Goal: Task Accomplishment & Management: Complete application form

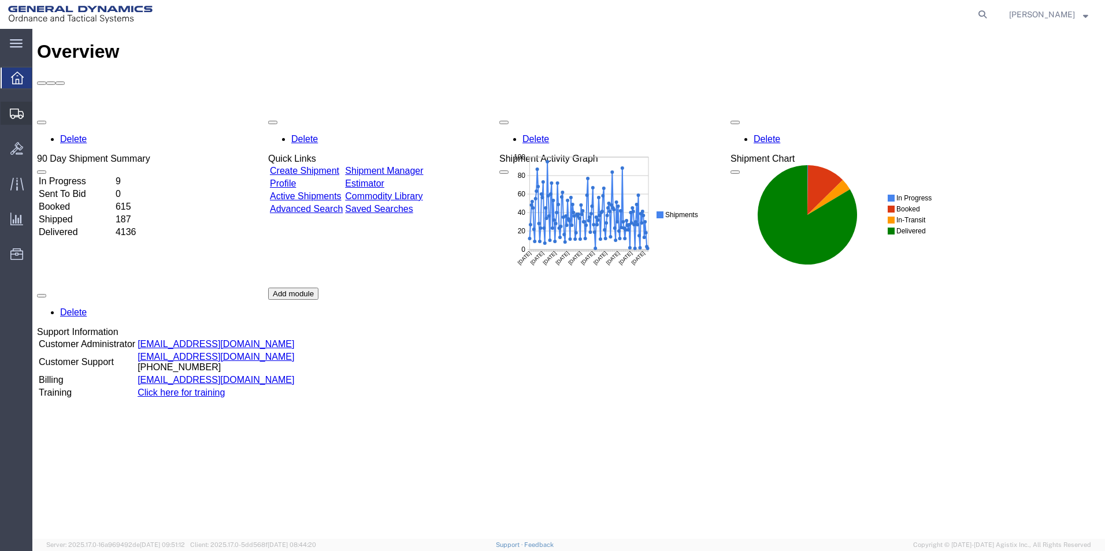
click at [0, 0] on span "Create Shipment" at bounding box center [0, 0] width 0 height 0
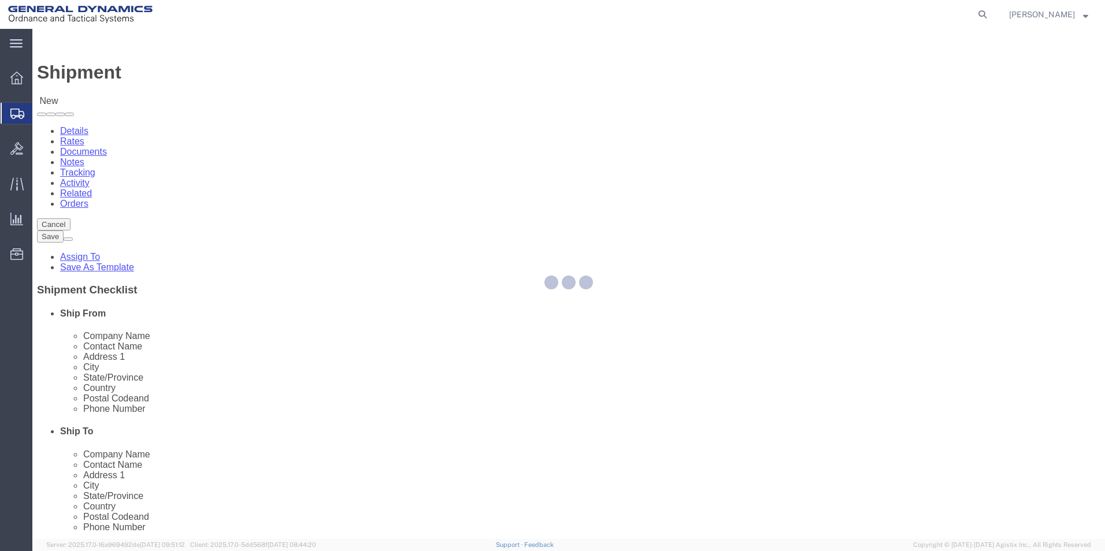
select select
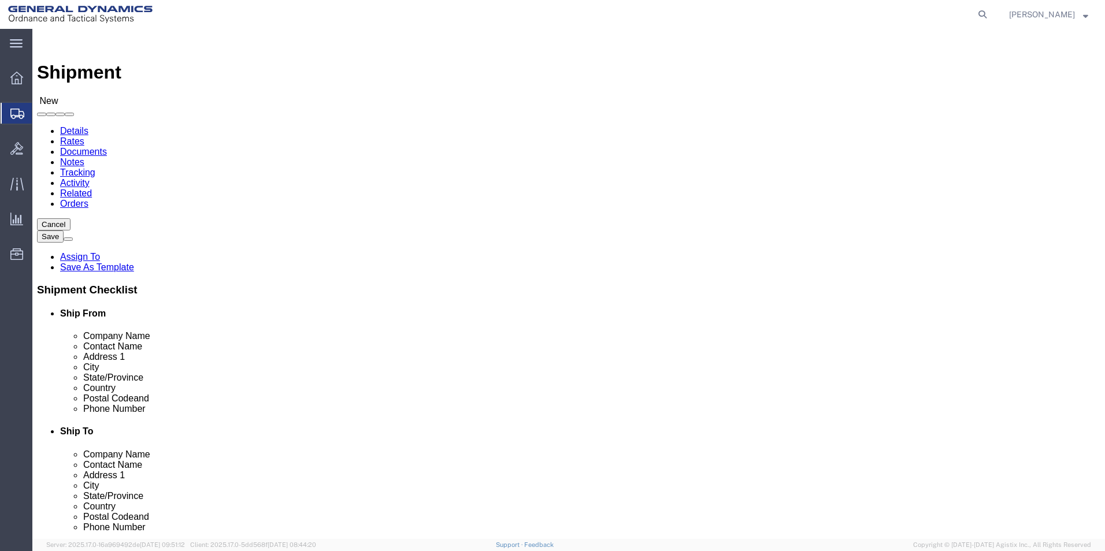
click input "text"
type input "Britney"
click p "- General Dynamics-Scranton - (Britney Atkins) 156 Cedar Ave, Scranton, PA, 185…"
select select "PA"
type input "Britney Atkins/Ryan Carrotto"
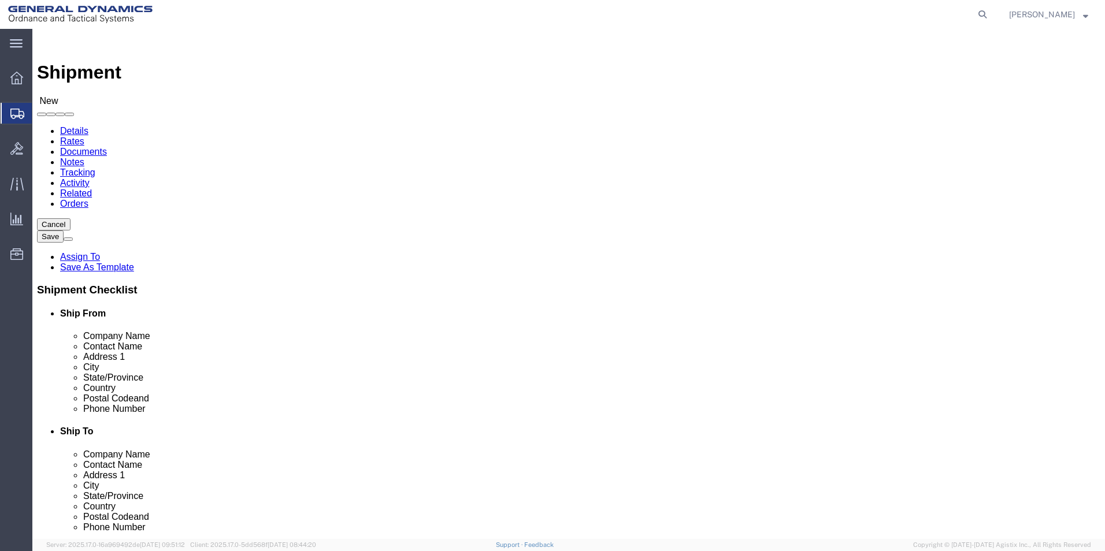
type input "[STREET_ADDRESS]"
click input "text"
type input "Machi"
click p "- Machine Tool Research, Inc. - (Steve Nelson) 405 Blossom Road, Rochester, NY,…"
select select "NY"
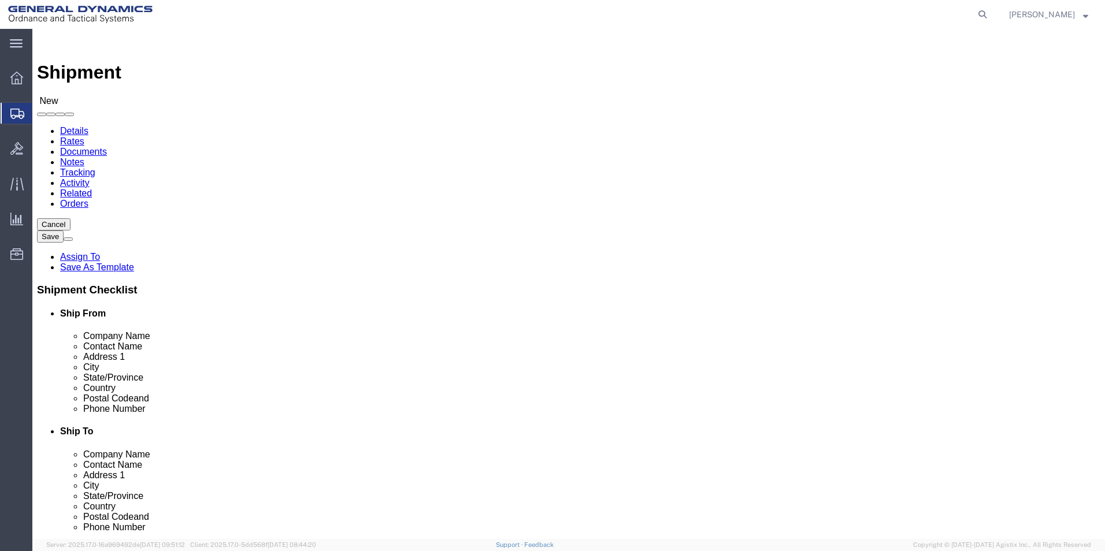
type input "Machine Tool Research, Inc."
drag, startPoint x: 658, startPoint y: 393, endPoint x: 611, endPoint y: 389, distance: 46.4
click input "text"
type input "585-3155343"
drag, startPoint x: 703, startPoint y: 417, endPoint x: 531, endPoint y: 413, distance: 172.9
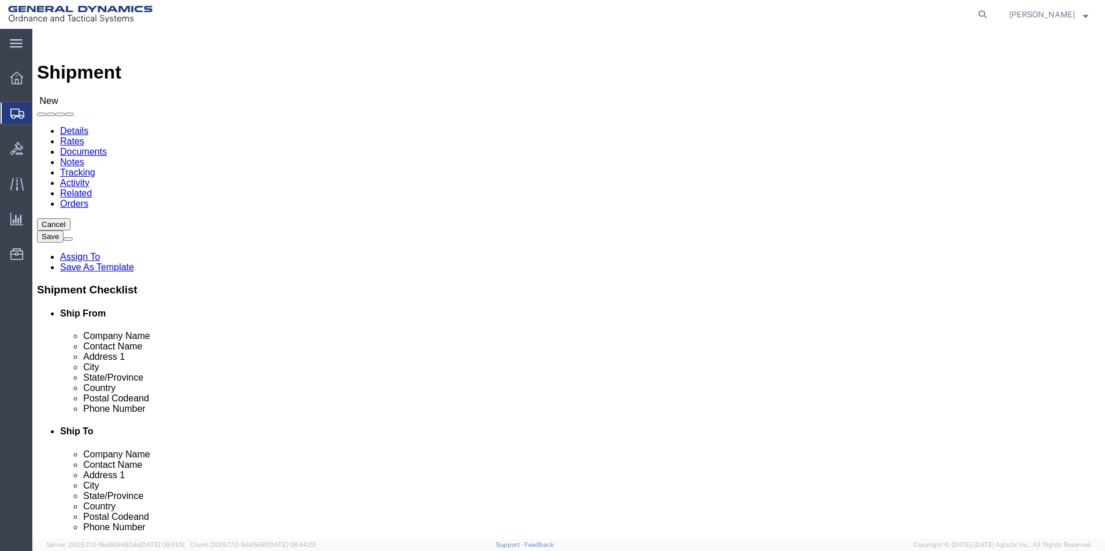
click div "Email"
type input "steve.nelson@mtrnet.com"
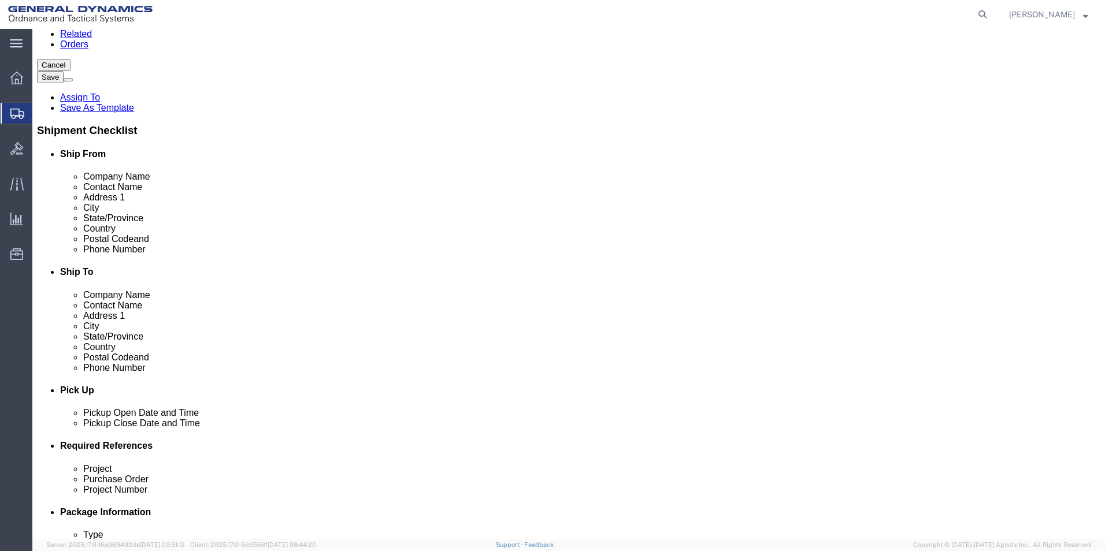
scroll to position [347, 0]
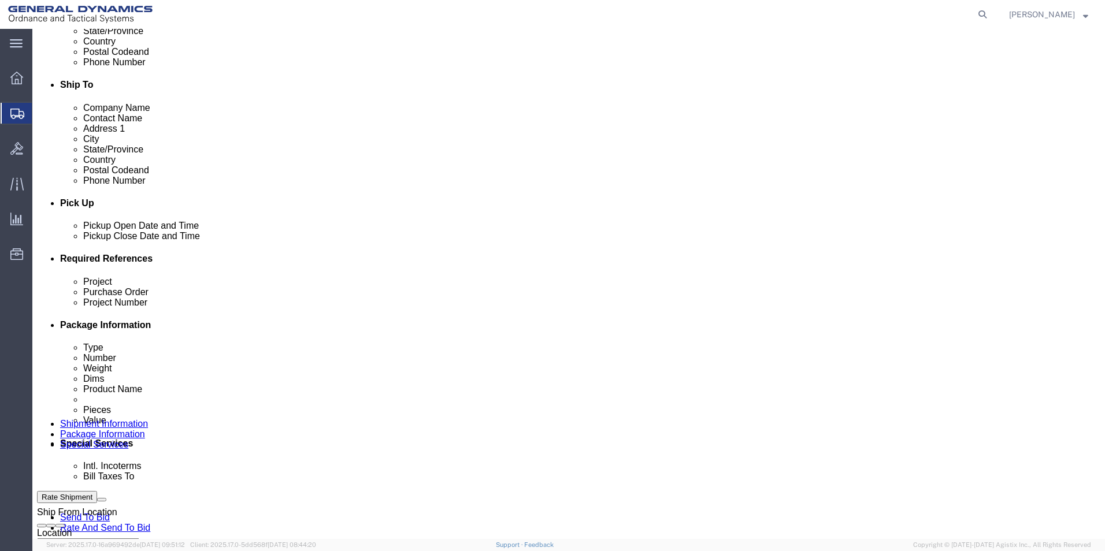
drag, startPoint x: 174, startPoint y: 365, endPoint x: 198, endPoint y: 343, distance: 32.3
click input "text"
type input "E"
type input "N"
click input "text"
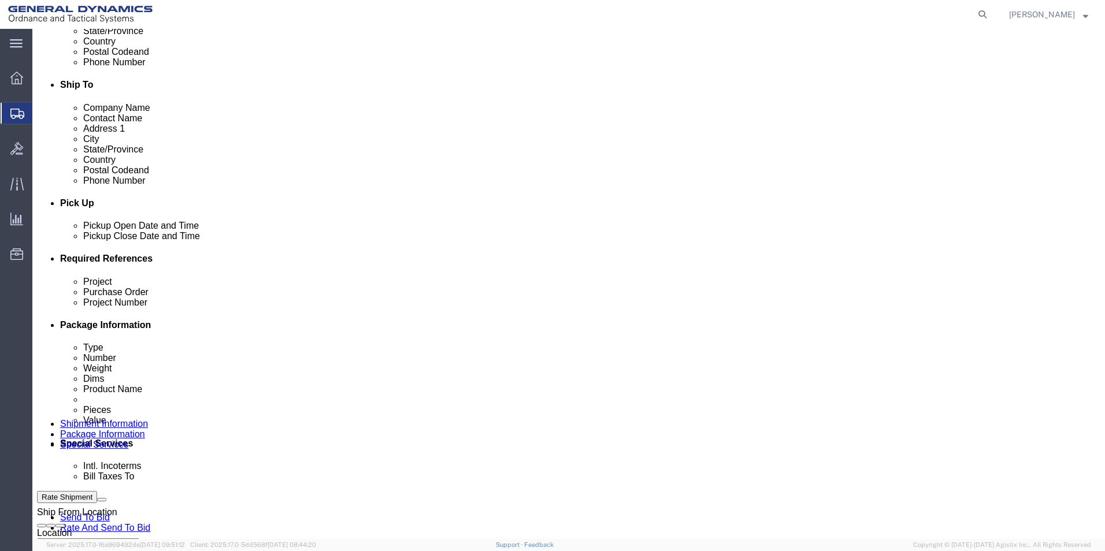
type input "ERIE #2 pRESS"
type input "NA"
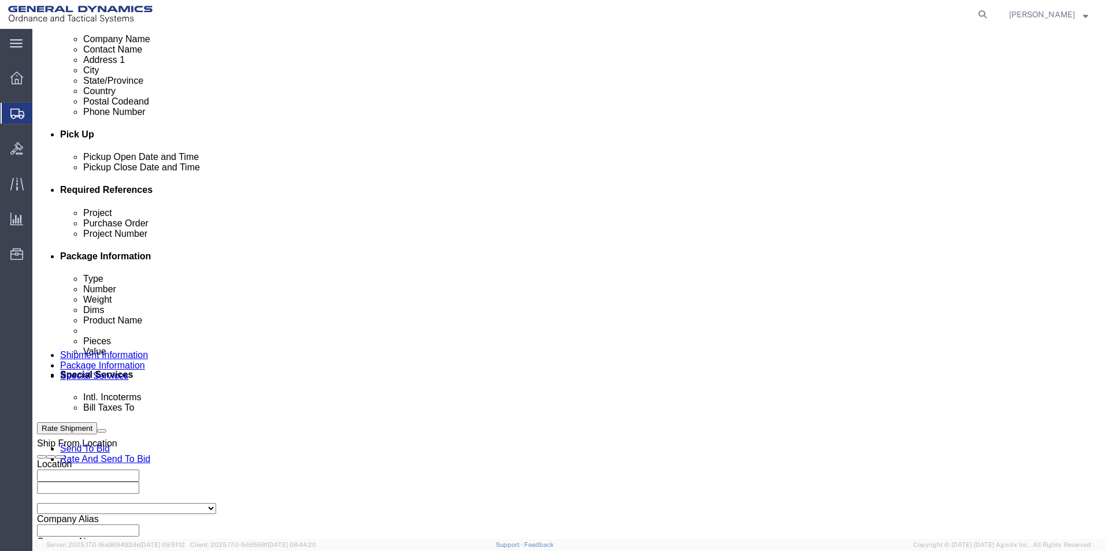
scroll to position [482, 0]
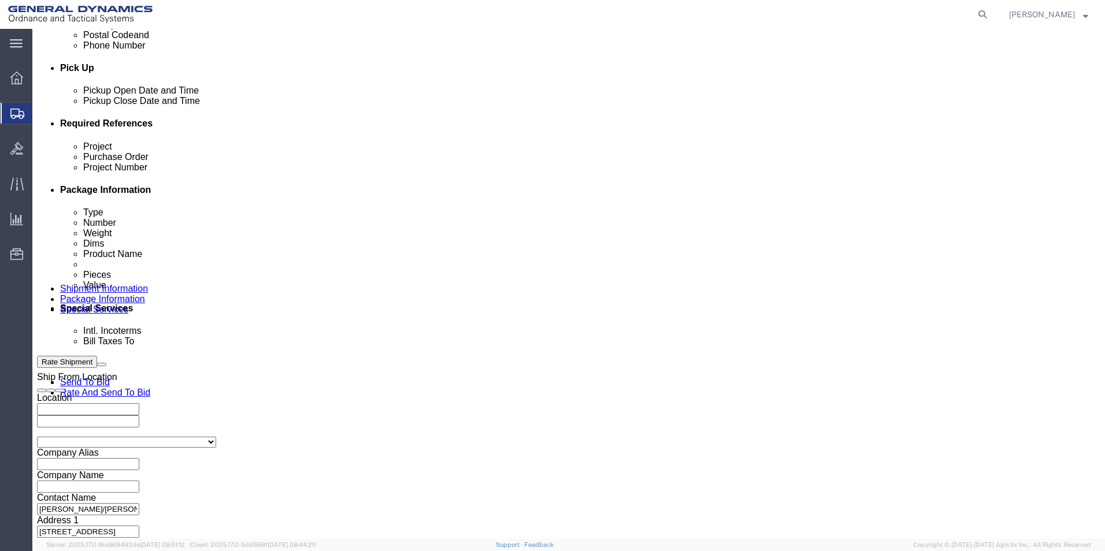
type input "NA"
drag, startPoint x: 189, startPoint y: 225, endPoint x: 201, endPoint y: 231, distance: 13.4
click input "ERIE #2 pRESS"
type input "ERIE #2 PRESS"
click button "Continue"
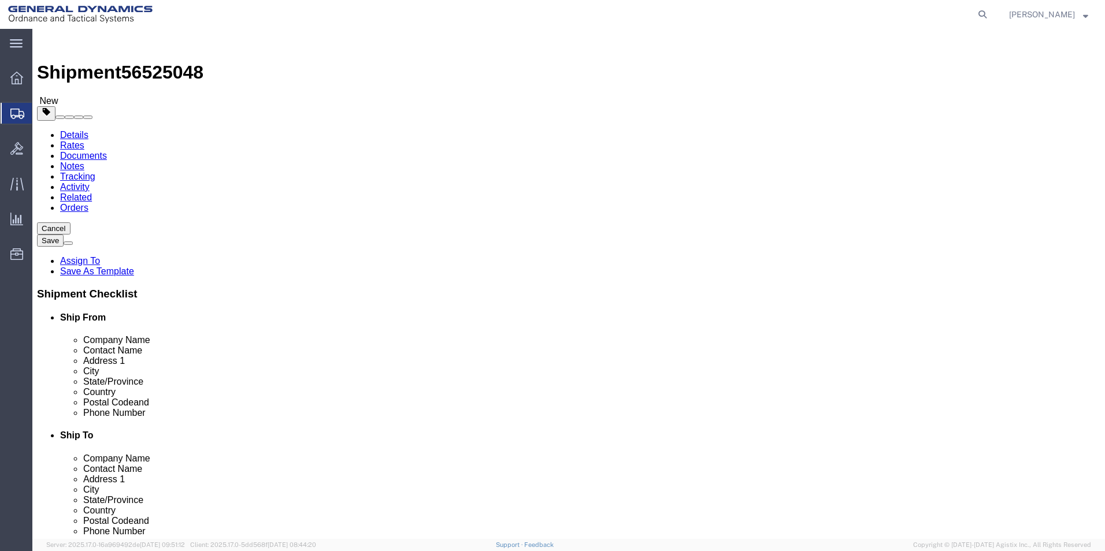
click select "Select Bale(s) Basket(s) Bolt(s) Bottle(s) Buckets Bulk Bundle(s) Can(s) Cardbo…"
select select "MBX"
click select "Select Bale(s) Basket(s) Bolt(s) Bottle(s) Buckets Bulk Bundle(s) Can(s) Cardbo…"
type input "13.00"
type input "11.50"
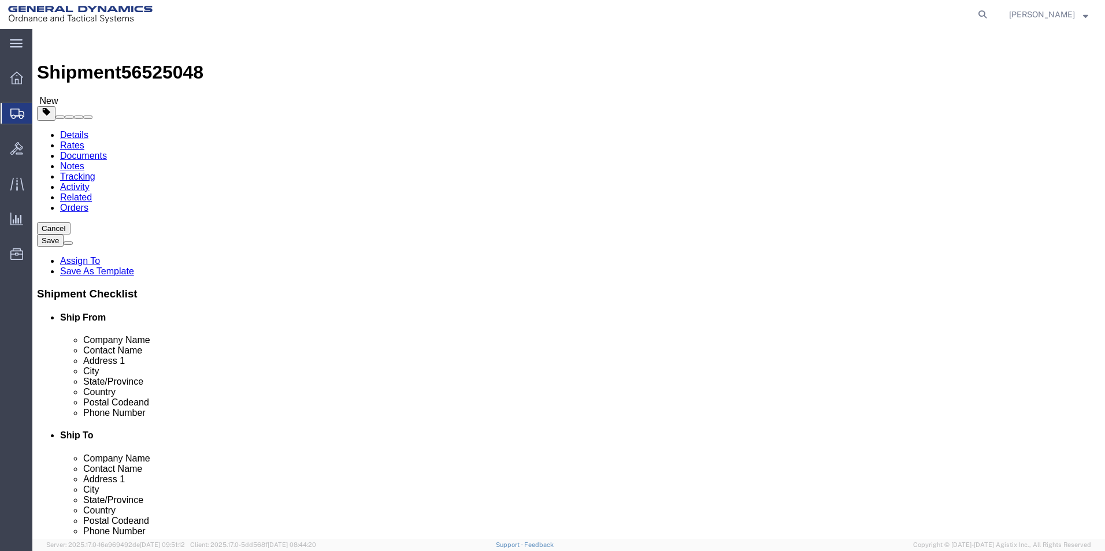
type input "2.50"
drag, startPoint x: 165, startPoint y: 263, endPoint x: 141, endPoint y: 263, distance: 24.3
click div "Weight 0.00 Select kgs lbs Ship. t°"
type input "3.00"
click link "Add Content"
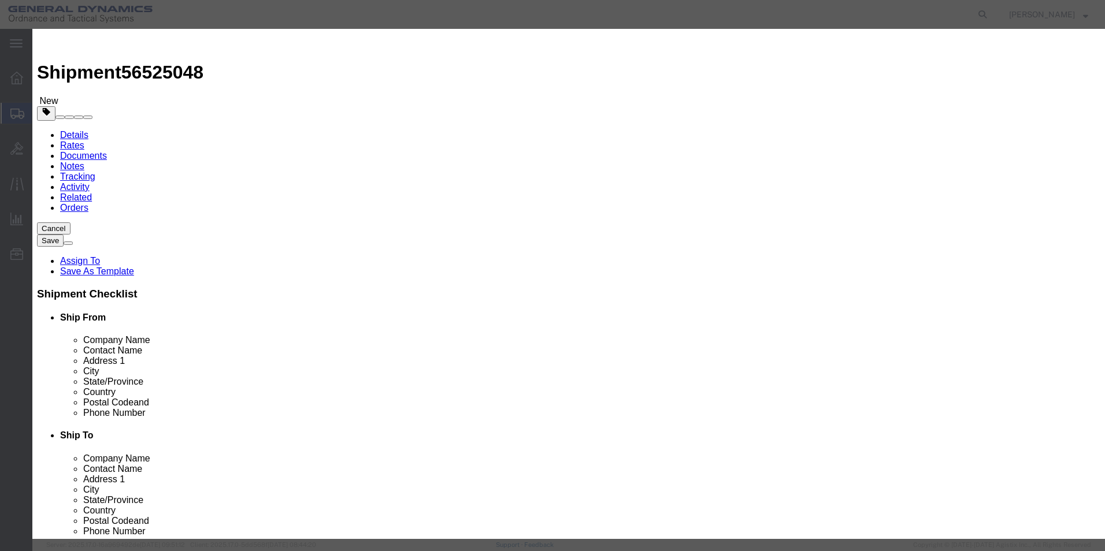
click input "text"
type input "d"
type input "DRAWINGS"
type input "1"
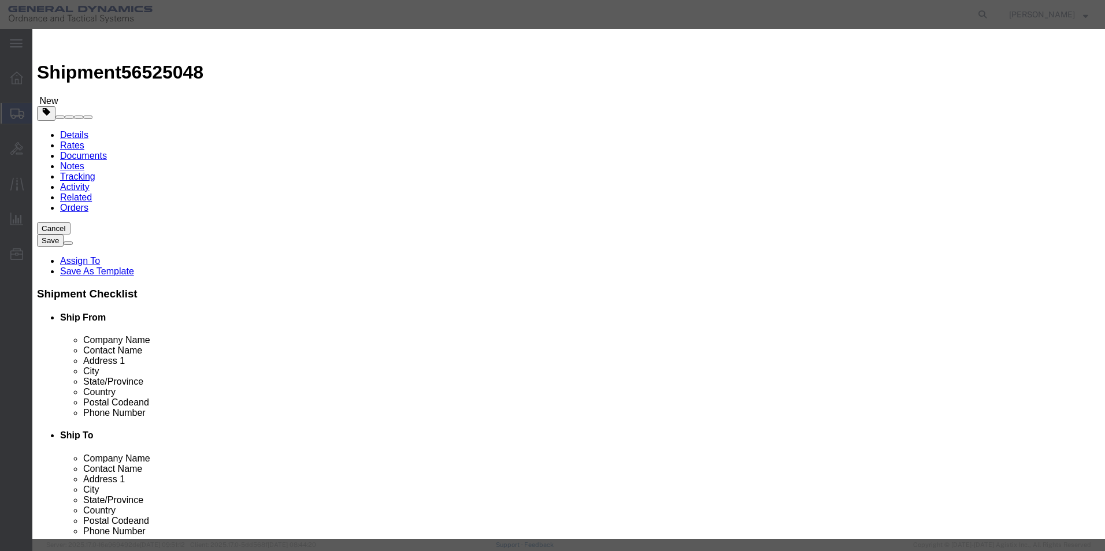
select select "USD"
click button "Save & Close"
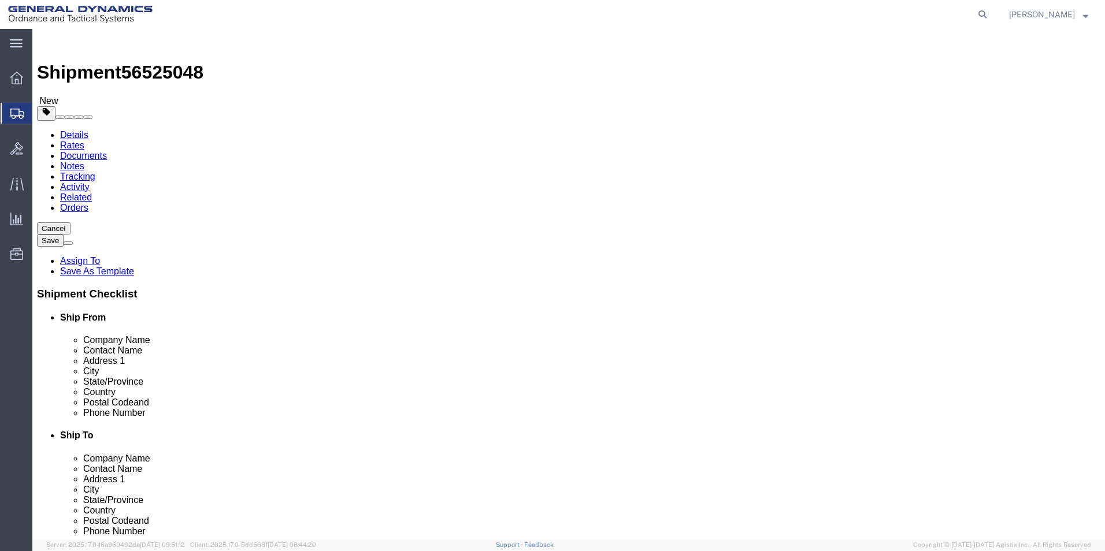
click button "Continue"
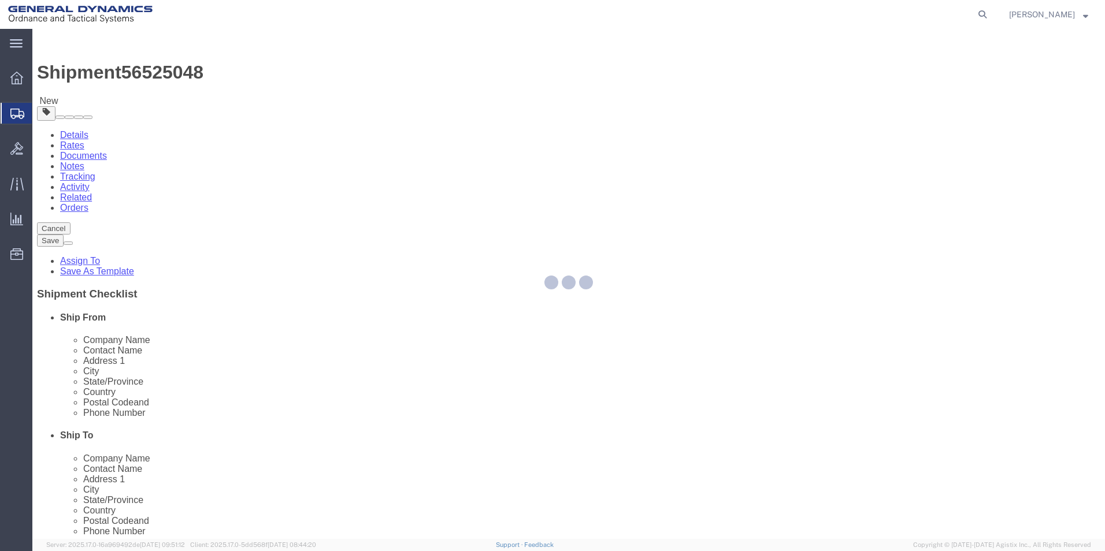
select select
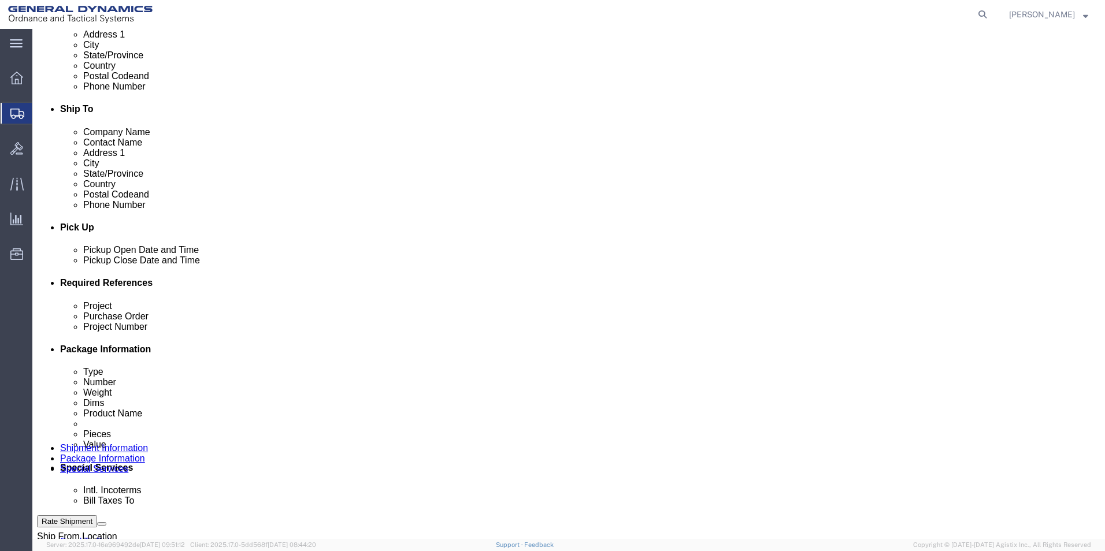
scroll to position [347, 0]
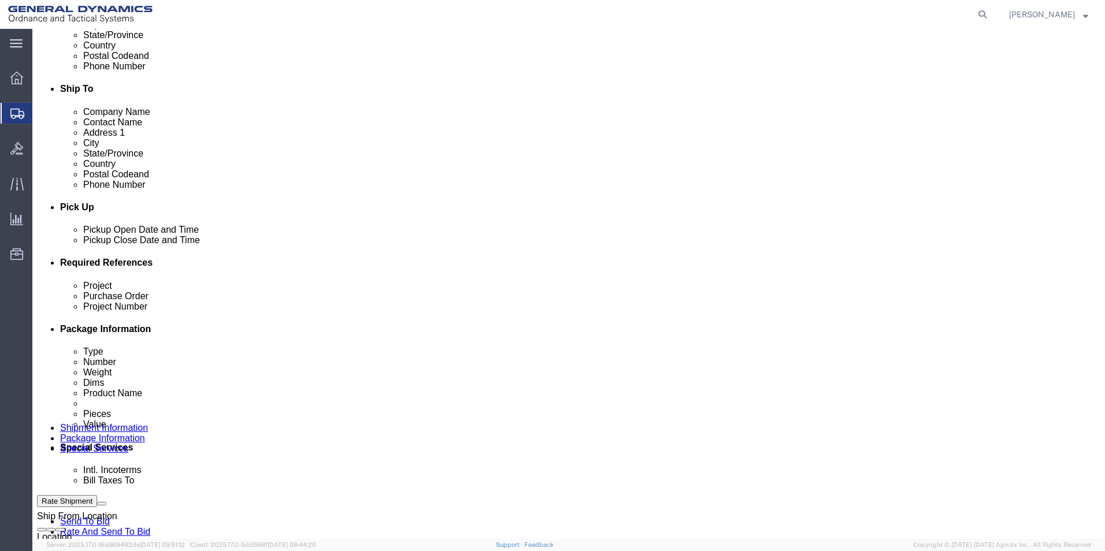
drag, startPoint x: 193, startPoint y: 415, endPoint x: 226, endPoint y: 427, distance: 35.1
click select "Select Recipient Account Sender/Shipper Third Party Account"
select select "SHIP"
click select "Select Recipient Account Sender/Shipper Third Party Account"
click div "Billing Location Select Select My Profile Location GD-OTS Anniston (Commerce) G…"
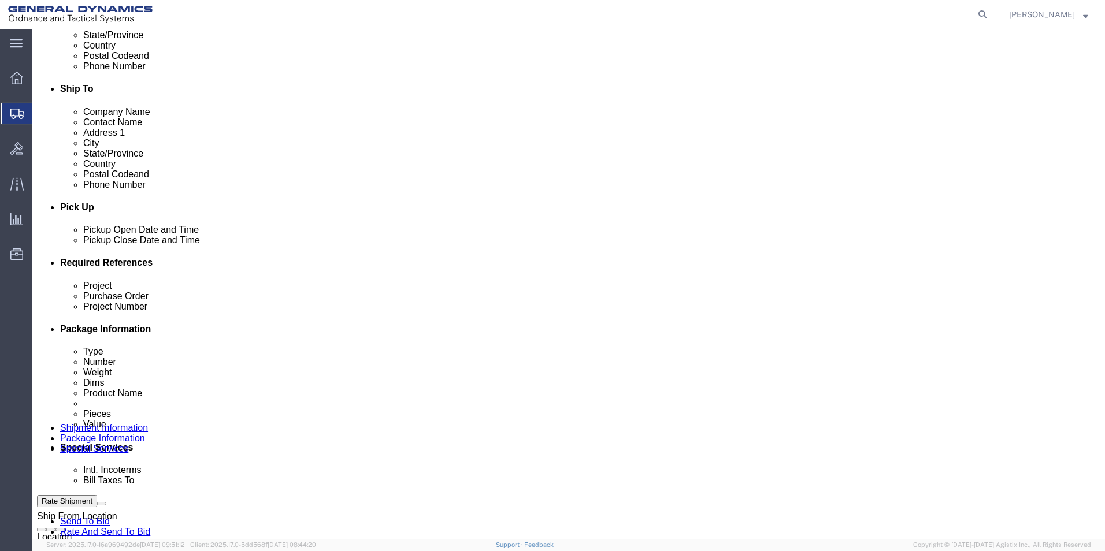
click button "Rate Shipment"
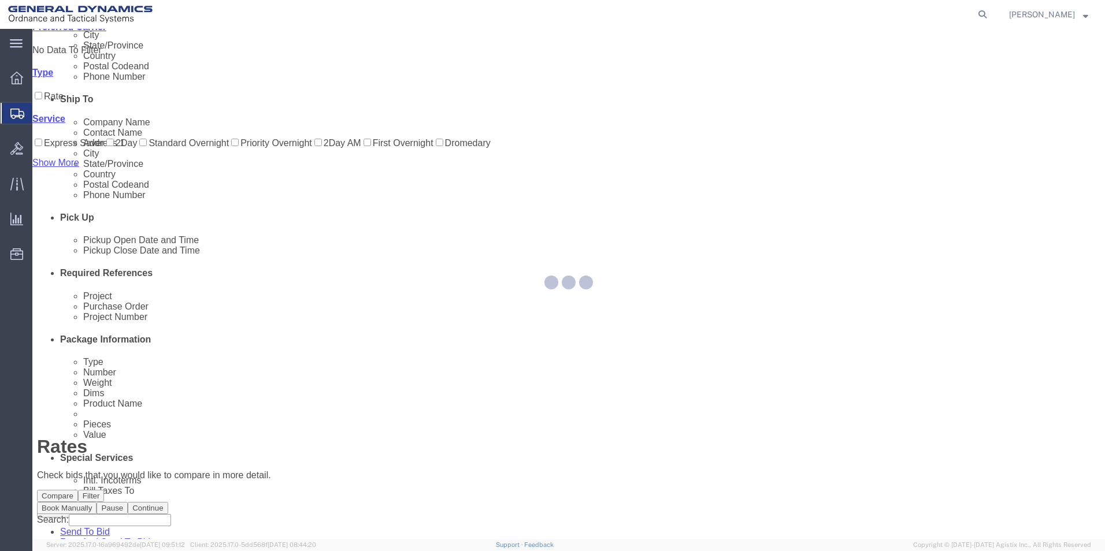
scroll to position [0, 0]
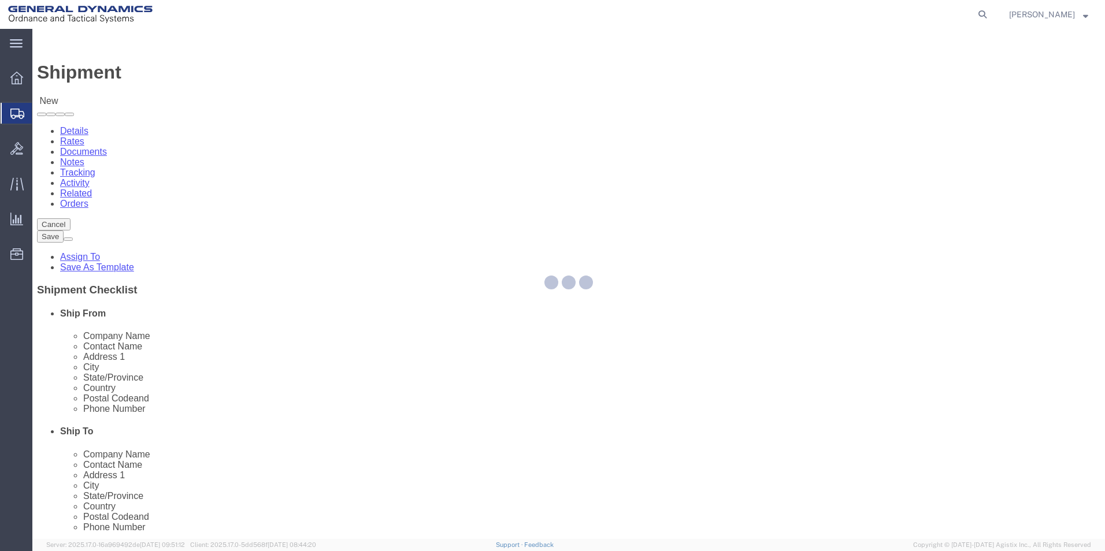
select select
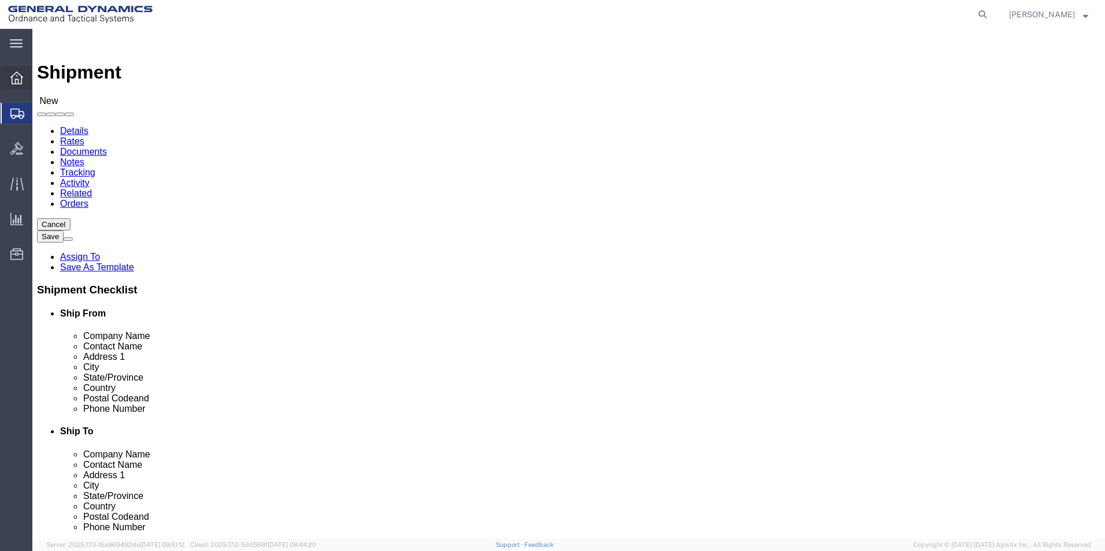
click at [21, 69] on div at bounding box center [17, 77] width 32 height 23
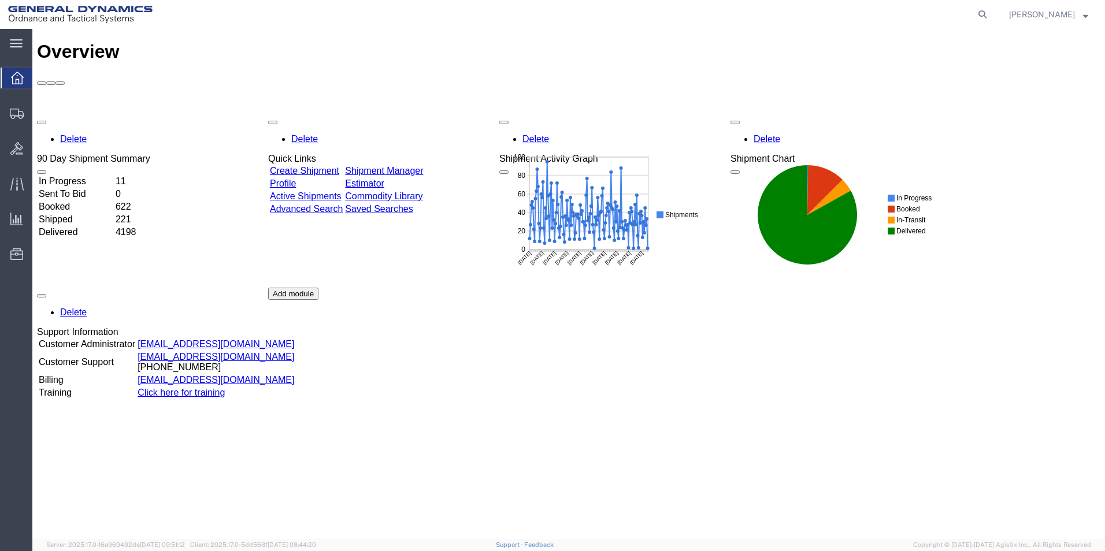
click at [416, 166] on link "Shipment Manager" at bounding box center [384, 171] width 78 height 10
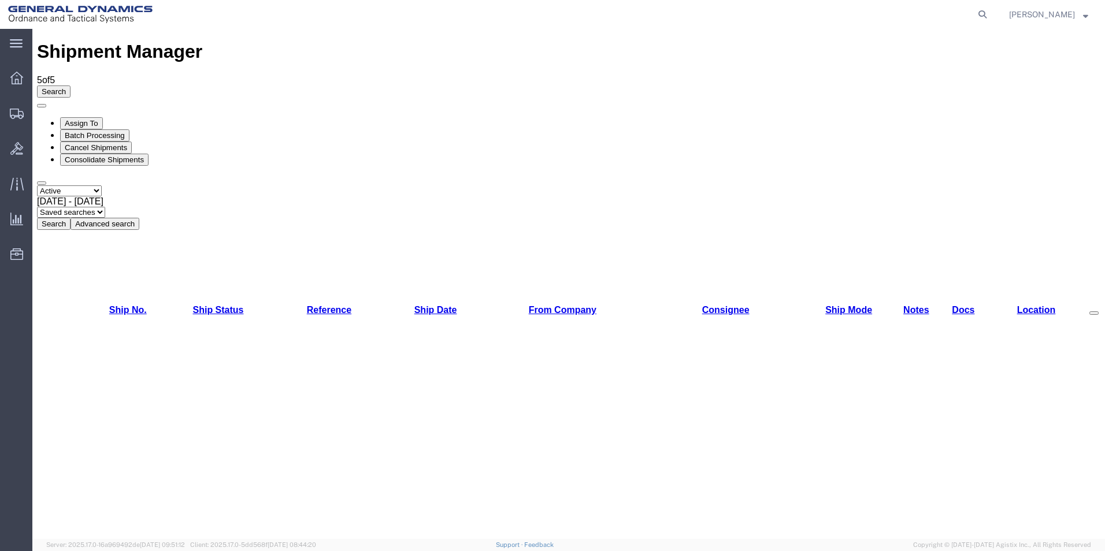
click at [246, 196] on div "Jul 18th 2025 - Aug 18th 2025" at bounding box center [568, 201] width 1063 height 10
click at [102, 186] on select "Select status Active All Shipments Approved Booked Canceled Delivered Denied Ne…" at bounding box center [69, 191] width 65 height 11
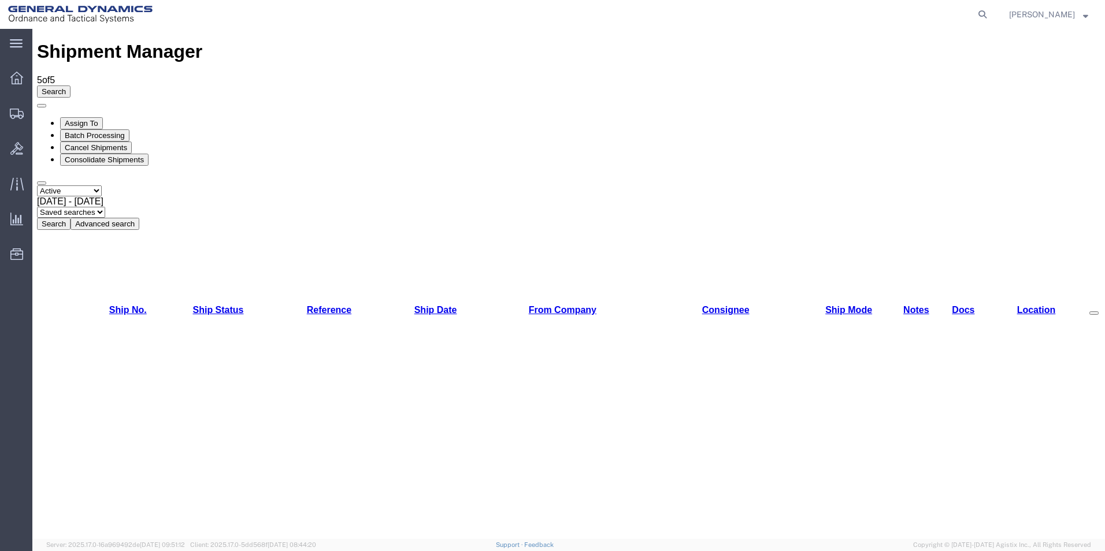
select select "ALL"
click at [37, 186] on select "Select status Active All Shipments Approved Booked Canceled Delivered Denied Ne…" at bounding box center [69, 191] width 65 height 11
click at [139, 218] on button "Advanced search" at bounding box center [105, 224] width 69 height 12
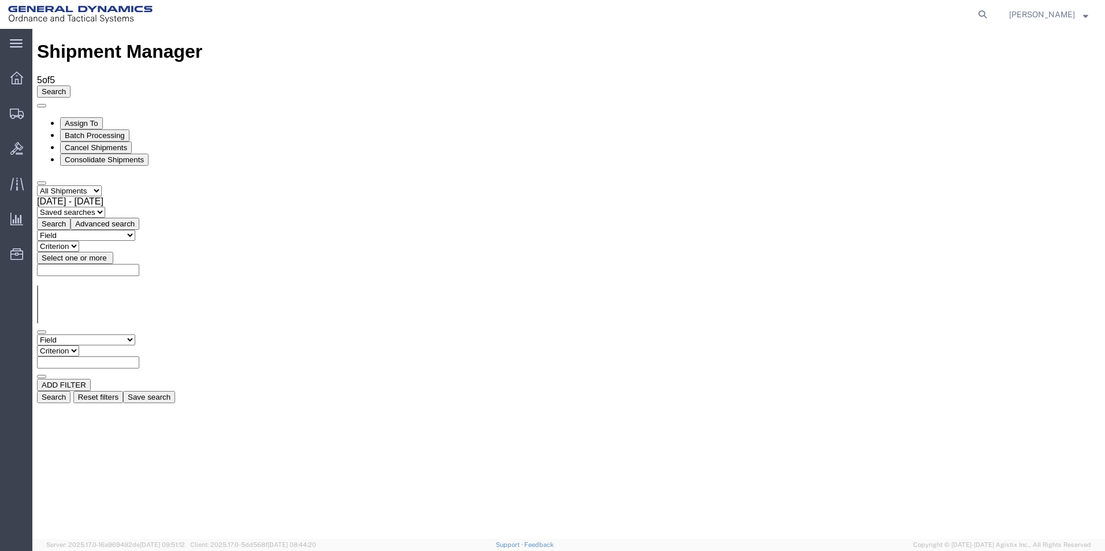
click at [135, 335] on select "Field Account Account Carrier Identifier Actual Delivery Date Actual Ship Date …" at bounding box center [86, 340] width 98 height 11
select select "fromname"
click at [37, 335] on select "Field Account Account Carrier Identifier Actual Delivery Date Actual Ship Date …" at bounding box center [86, 340] width 98 height 11
click at [106, 346] on select "Criterion contains does not contain is is blank is not blank starts with" at bounding box center [71, 351] width 69 height 11
select select "contains"
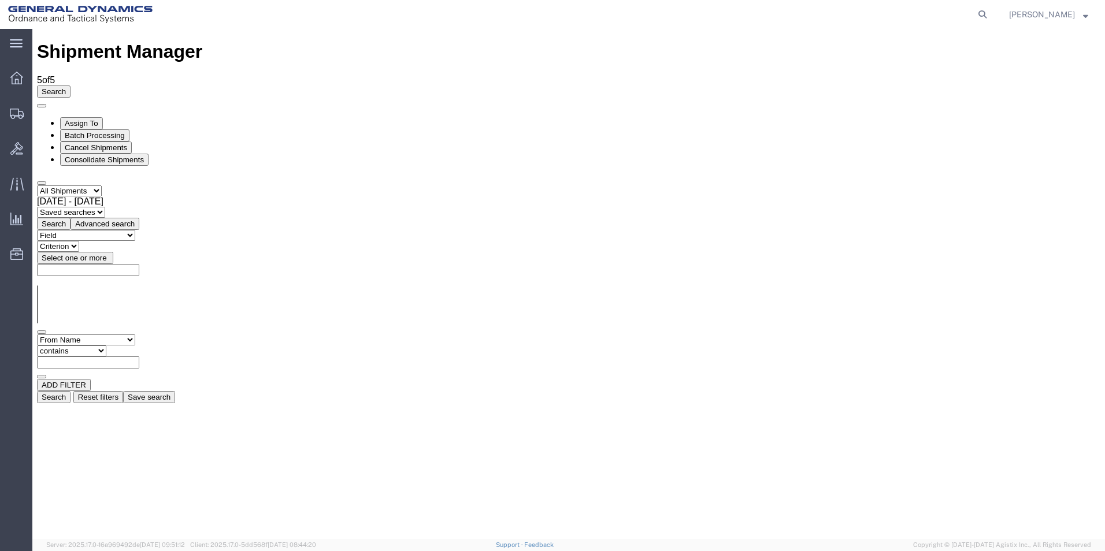
click at [106, 346] on select "Criterion contains does not contain is is blank is not blank starts with" at bounding box center [71, 351] width 69 height 11
click at [139, 357] on input "text" at bounding box center [88, 363] width 102 height 12
type input "Carrotto"
click at [71, 391] on button "Search" at bounding box center [54, 397] width 34 height 12
